Goal: Task Accomplishment & Management: Manage account settings

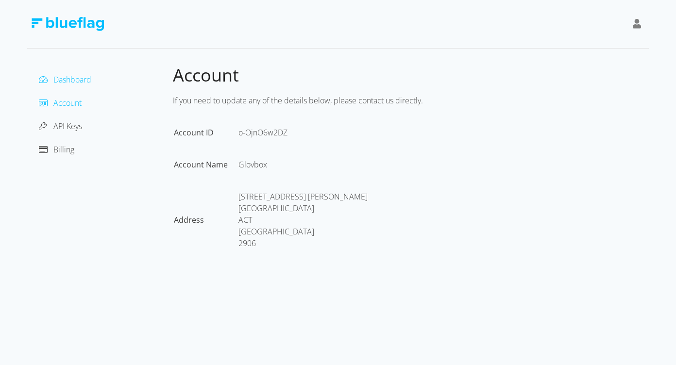
click at [83, 78] on span "Dashboard" at bounding box center [72, 79] width 38 height 11
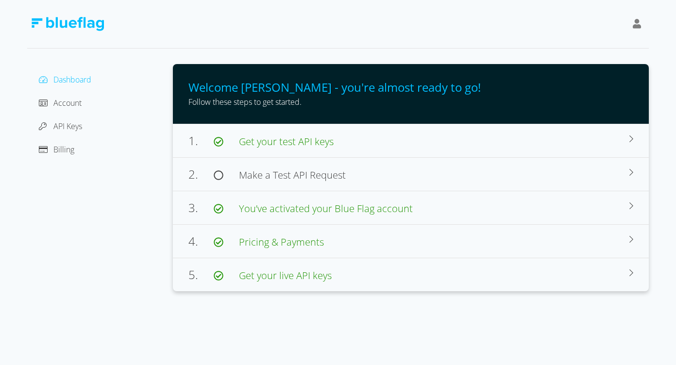
click at [99, 103] on div "Account" at bounding box center [100, 103] width 130 height 16
click at [88, 103] on div "Account" at bounding box center [100, 103] width 130 height 16
click at [68, 107] on span "Account" at bounding box center [67, 103] width 28 height 11
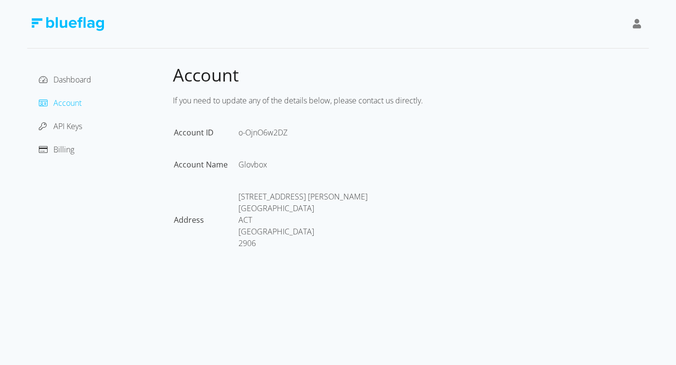
click at [59, 168] on div "Dashboard Account API Keys Billing" at bounding box center [100, 168] width 146 height 209
click at [65, 152] on span "Billing" at bounding box center [63, 149] width 21 height 11
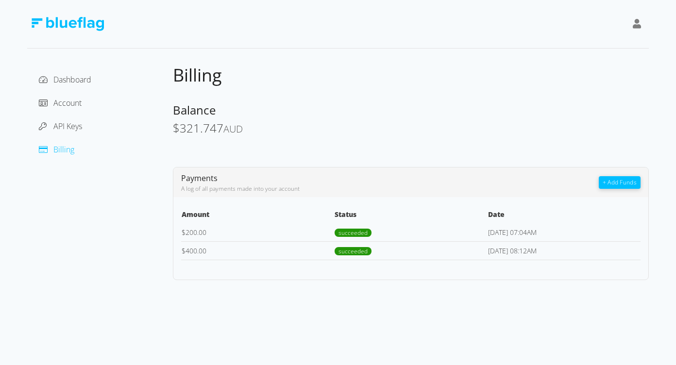
drag, startPoint x: 488, startPoint y: 233, endPoint x: 554, endPoint y: 226, distance: 66.9
click at [554, 226] on td "[DATE] 07:04AM" at bounding box center [564, 232] width 153 height 18
drag, startPoint x: 565, startPoint y: 235, endPoint x: 483, endPoint y: 237, distance: 82.1
click at [483, 237] on tr "$ 200.00 succeeded 16-Aug-2025 07:04AM" at bounding box center [410, 232] width 459 height 18
click at [482, 238] on td "succeeded" at bounding box center [410, 232] width 153 height 18
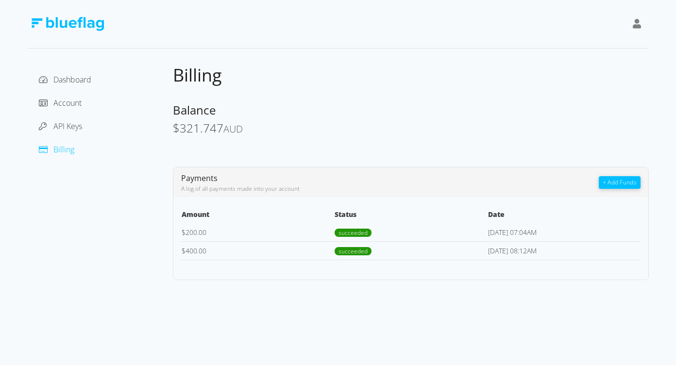
drag, startPoint x: 251, startPoint y: 229, endPoint x: 277, endPoint y: 229, distance: 26.2
click at [260, 229] on td "$ 200.00" at bounding box center [257, 232] width 153 height 18
drag, startPoint x: 565, startPoint y: 238, endPoint x: 533, endPoint y: 243, distance: 32.3
click at [533, 243] on tbody "$ 200.00 succeeded 16-Aug-2025 07:04AM $ 400.00 succeeded 08-Jul-2025 08:12AM" at bounding box center [410, 241] width 459 height 37
click at [208, 244] on td "$ 400.00" at bounding box center [257, 250] width 153 height 18
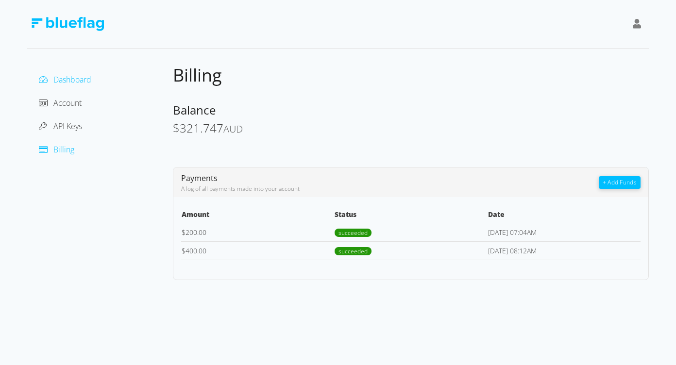
click at [71, 84] on span "Dashboard" at bounding box center [72, 79] width 38 height 11
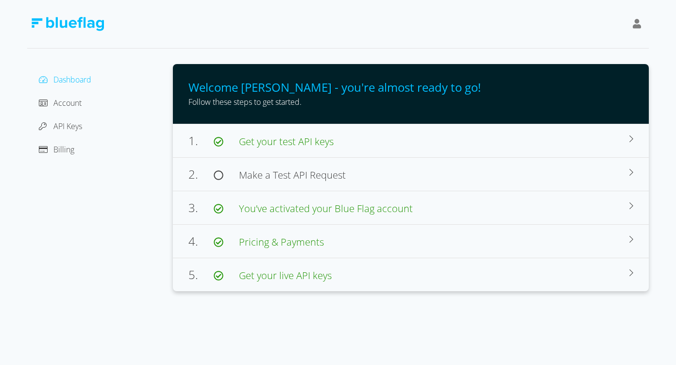
click at [59, 96] on div "Account" at bounding box center [100, 103] width 130 height 16
drag, startPoint x: 78, startPoint y: 144, endPoint x: 50, endPoint y: 159, distance: 31.9
click at [78, 145] on div "Billing" at bounding box center [100, 150] width 130 height 16
click at [53, 154] on span "Billing" at bounding box center [63, 149] width 21 height 11
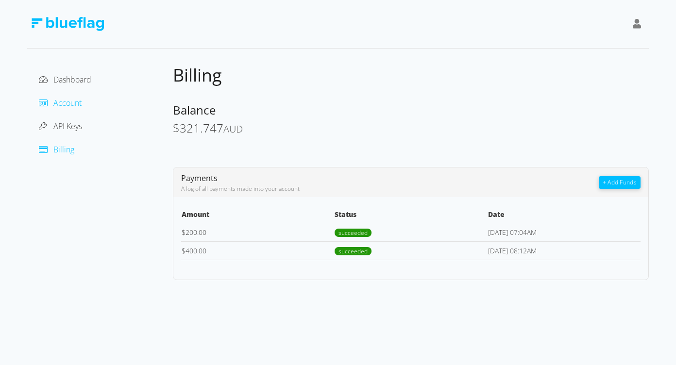
click at [77, 105] on span "Account" at bounding box center [67, 103] width 28 height 11
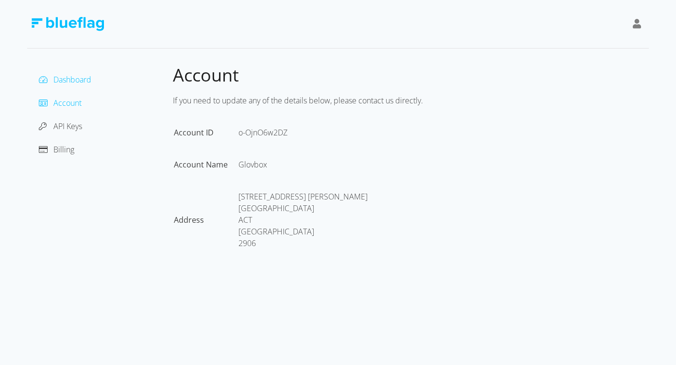
click at [76, 81] on span "Dashboard" at bounding box center [72, 79] width 38 height 11
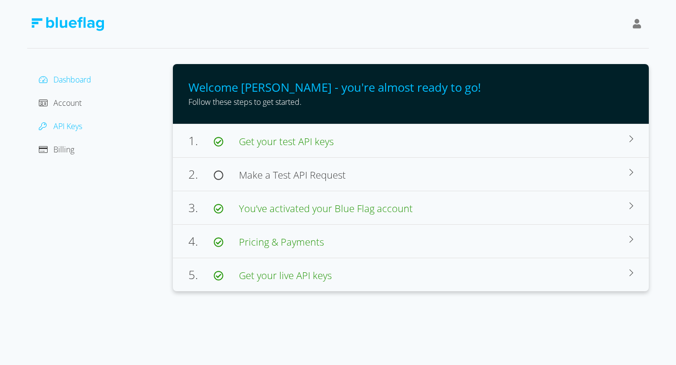
click at [74, 130] on span "API Keys" at bounding box center [67, 126] width 29 height 11
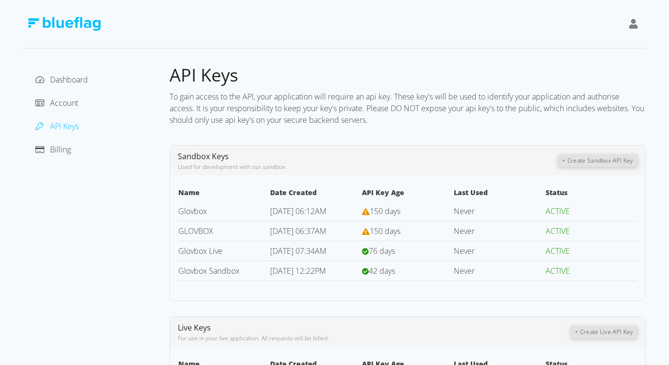
click at [79, 105] on div "Account" at bounding box center [97, 103] width 130 height 16
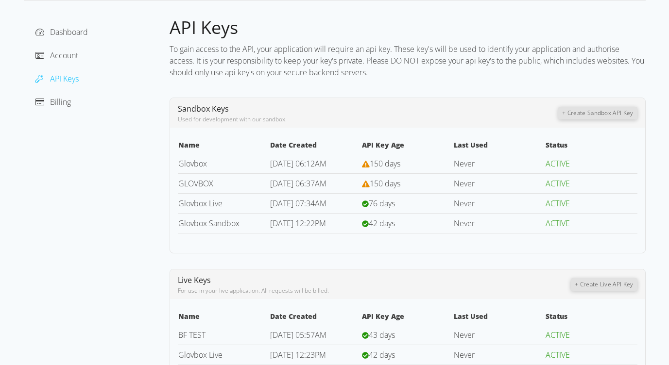
scroll to position [68, 0]
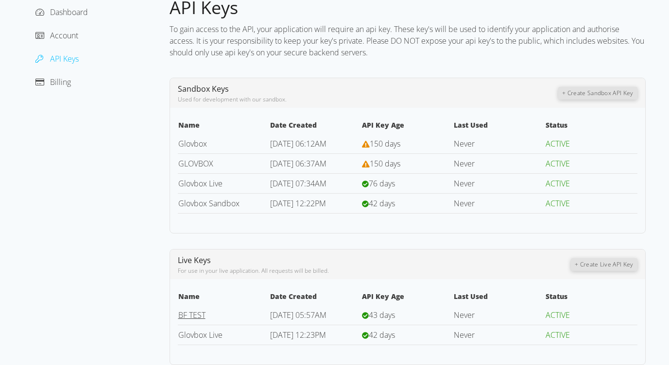
click at [196, 319] on link "BF TEST" at bounding box center [191, 315] width 27 height 11
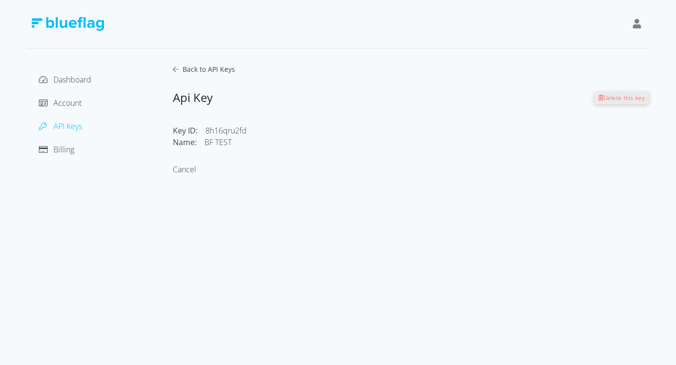
click at [175, 70] on icon at bounding box center [176, 69] width 6 height 7
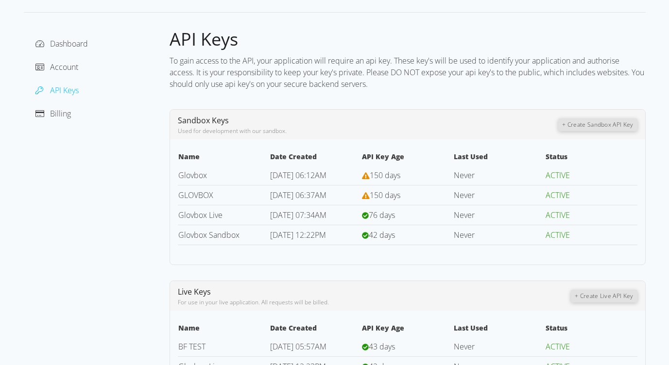
scroll to position [68, 0]
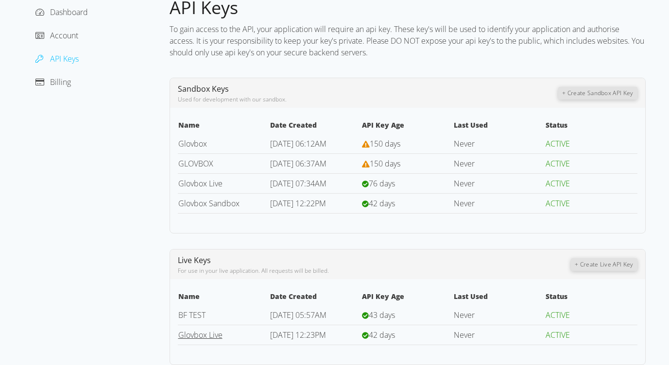
click at [213, 338] on link "Glovbox Live" at bounding box center [200, 335] width 44 height 11
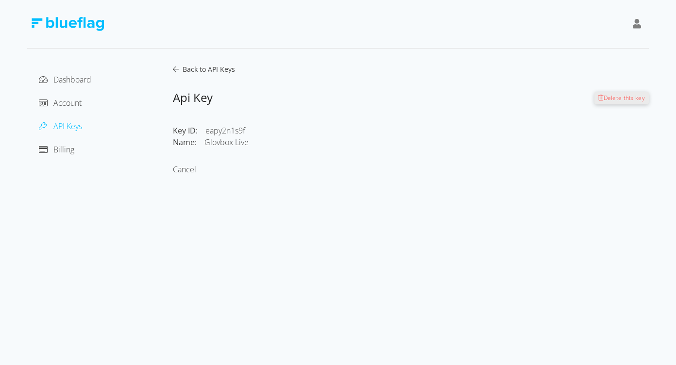
click at [171, 68] on div "Dashboard Account API Keys Billing" at bounding box center [100, 121] width 146 height 115
click at [181, 70] on span "Back to API Keys" at bounding box center [207, 69] width 56 height 9
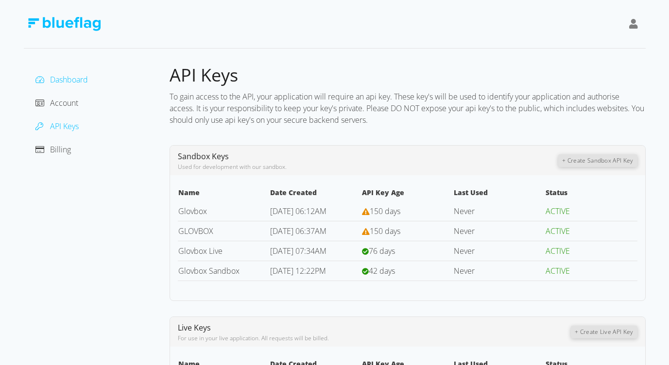
click at [82, 80] on span "Dashboard" at bounding box center [69, 79] width 38 height 11
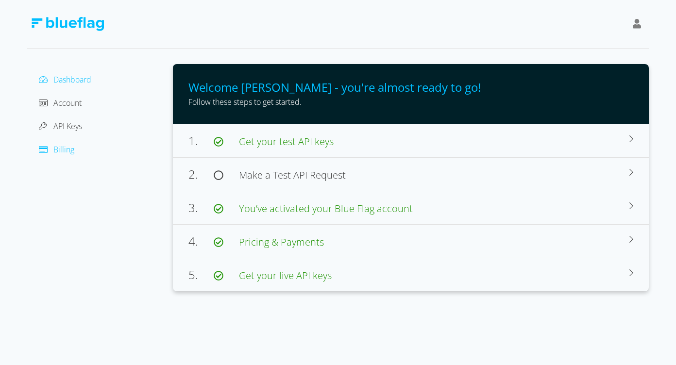
click at [69, 148] on span "Billing" at bounding box center [63, 149] width 21 height 11
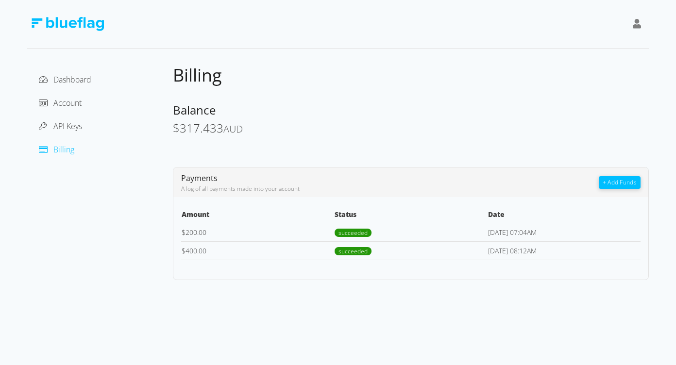
drag, startPoint x: 484, startPoint y: 236, endPoint x: 557, endPoint y: 236, distance: 72.4
click at [557, 236] on tr "$ 200.00 succeeded [DATE] 07:04AM" at bounding box center [410, 232] width 459 height 18
click at [558, 237] on td "[DATE] 07:04AM" at bounding box center [564, 232] width 153 height 18
click at [205, 235] on td "$ 200.00" at bounding box center [257, 232] width 153 height 18
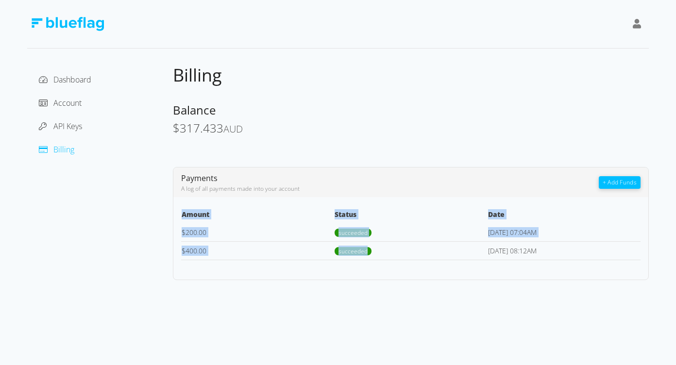
drag, startPoint x: 515, startPoint y: 258, endPoint x: 603, endPoint y: 267, distance: 88.3
click at [603, 267] on div "Payments A log of all payments made into your account + Add Funds Amount Status…" at bounding box center [411, 223] width 476 height 113
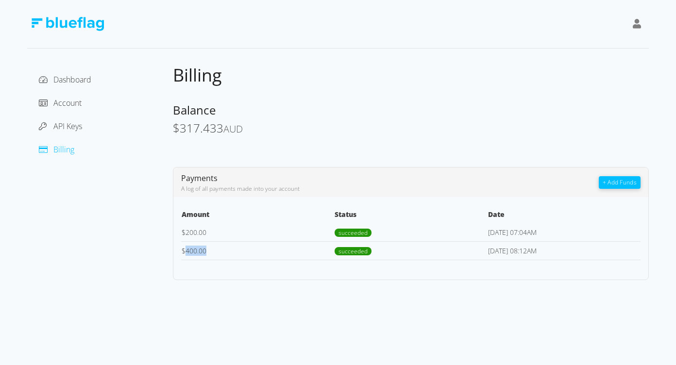
drag, startPoint x: 220, startPoint y: 253, endPoint x: 185, endPoint y: 252, distance: 35.0
click at [186, 252] on td "$ 400.00" at bounding box center [257, 250] width 153 height 18
drag, startPoint x: 255, startPoint y: 134, endPoint x: 192, endPoint y: 130, distance: 63.7
click at [192, 130] on div "$ 317.433 AUD" at bounding box center [411, 129] width 476 height 14
click at [192, 130] on span "317.433" at bounding box center [202, 128] width 44 height 16
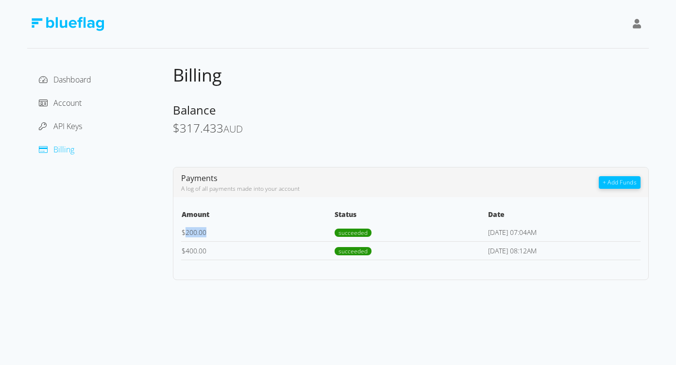
drag, startPoint x: 184, startPoint y: 231, endPoint x: 196, endPoint y: 237, distance: 13.7
click at [196, 237] on td "$ 200.00" at bounding box center [257, 232] width 153 height 18
click at [66, 77] on span "Dashboard" at bounding box center [72, 79] width 38 height 11
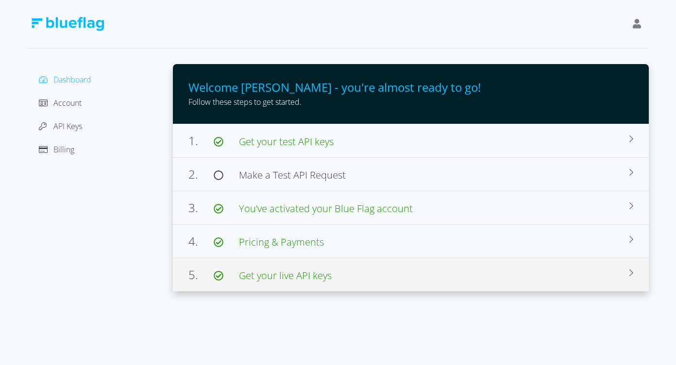
click at [332, 276] on span "Get your live API keys" at bounding box center [285, 275] width 93 height 13
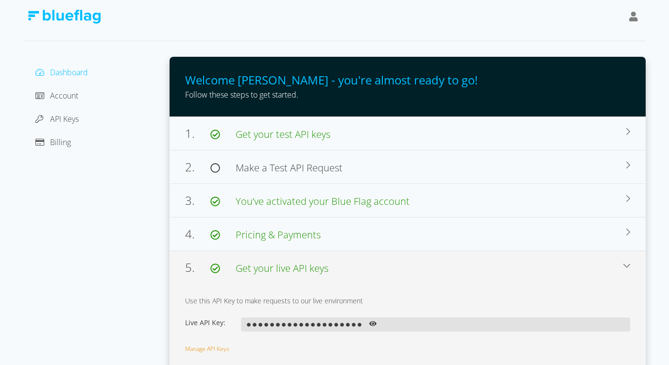
scroll to position [11, 0]
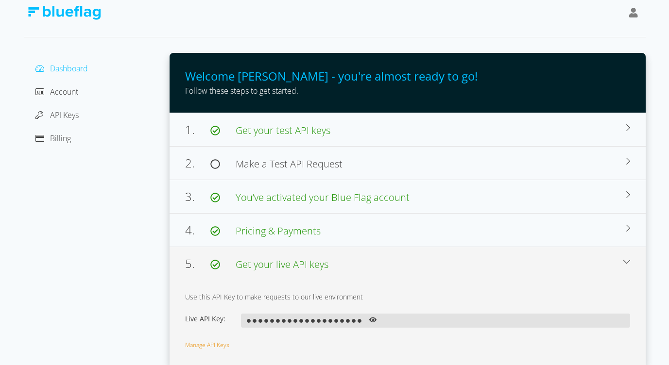
click at [373, 321] on icon at bounding box center [373, 320] width 8 height 7
click at [369, 135] on div "1. Get your test API keys" at bounding box center [405, 129] width 441 height 17
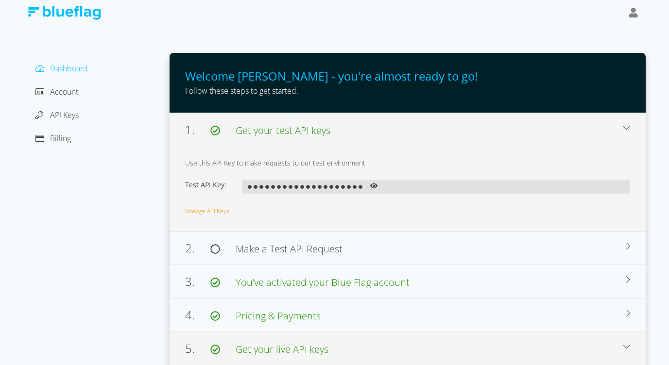
click at [373, 184] on icon at bounding box center [374, 186] width 8 height 5
click at [117, 195] on div "Dashboard Account API Keys Billing" at bounding box center [97, 252] width 146 height 399
click at [595, 137] on div "1. Get your test API keys" at bounding box center [404, 129] width 438 height 17
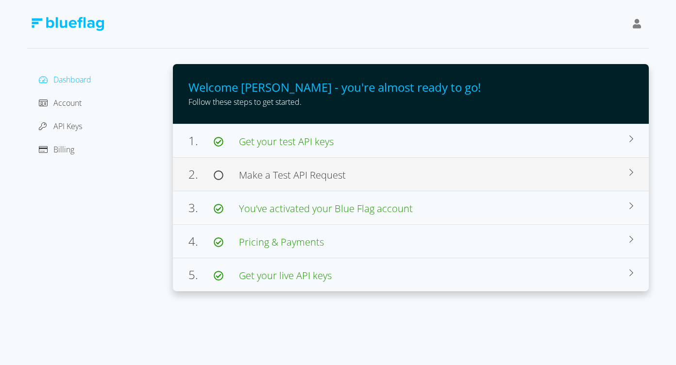
click at [332, 181] on span "Make a Test API Request" at bounding box center [292, 175] width 107 height 13
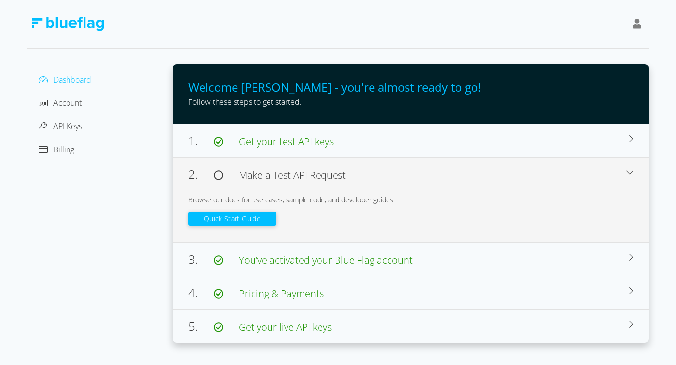
click at [263, 215] on button "Quick Start Guide" at bounding box center [232, 219] width 88 height 14
